Goal: Task Accomplishment & Management: Manage account settings

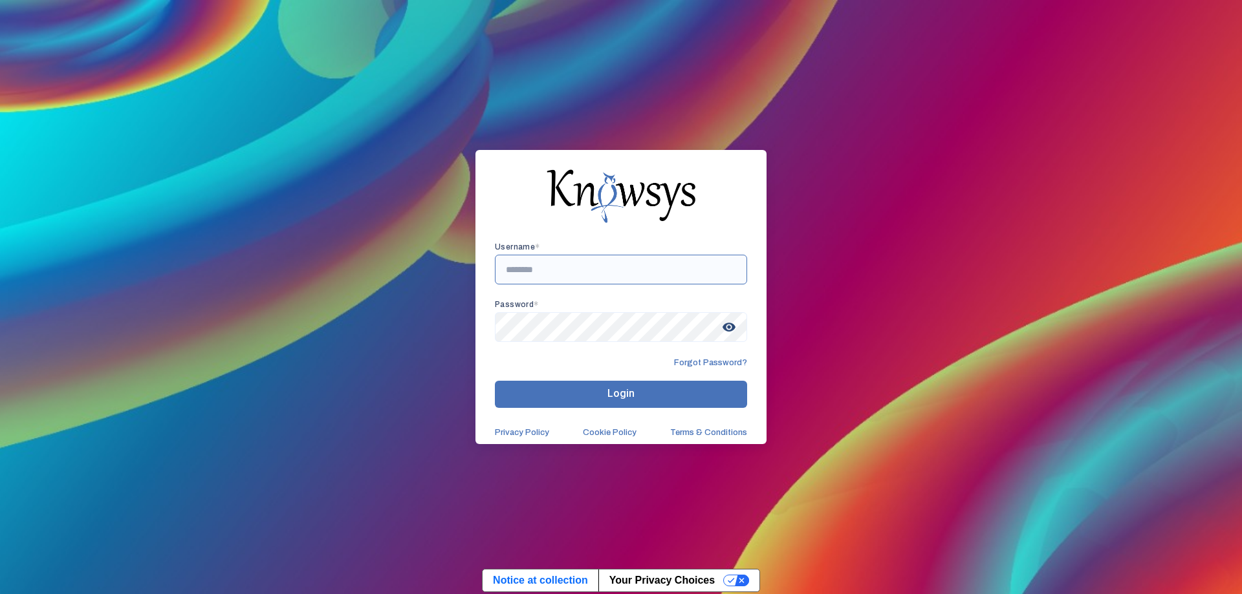
click at [596, 274] on input "text" at bounding box center [621, 270] width 252 height 30
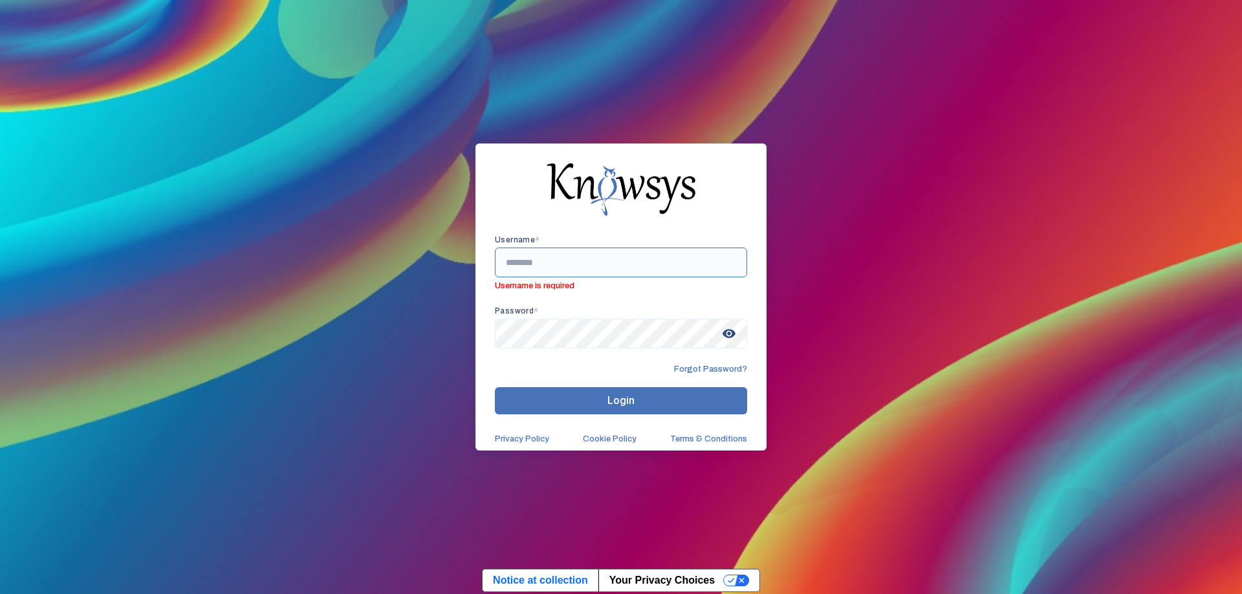
click at [547, 261] on input "text" at bounding box center [621, 263] width 252 height 30
click at [550, 265] on input "text" at bounding box center [621, 263] width 252 height 30
click at [621, 250] on input "text" at bounding box center [621, 263] width 252 height 30
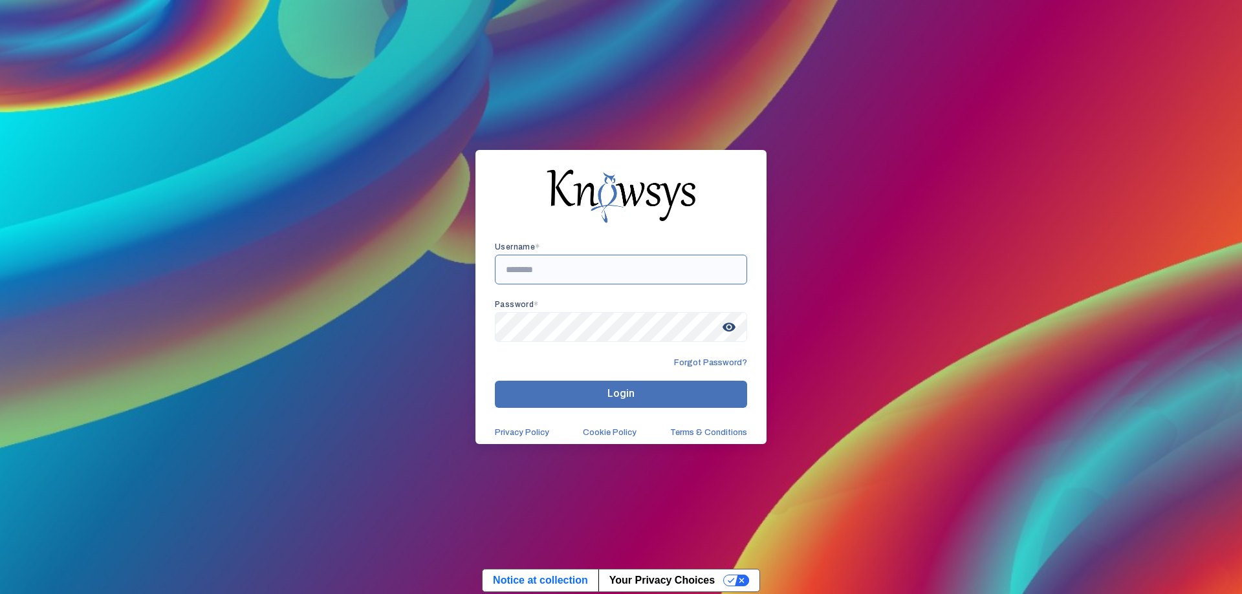
type input "**********"
click at [602, 388] on button "Login" at bounding box center [621, 394] width 252 height 27
